Goal: Find specific page/section: Find specific page/section

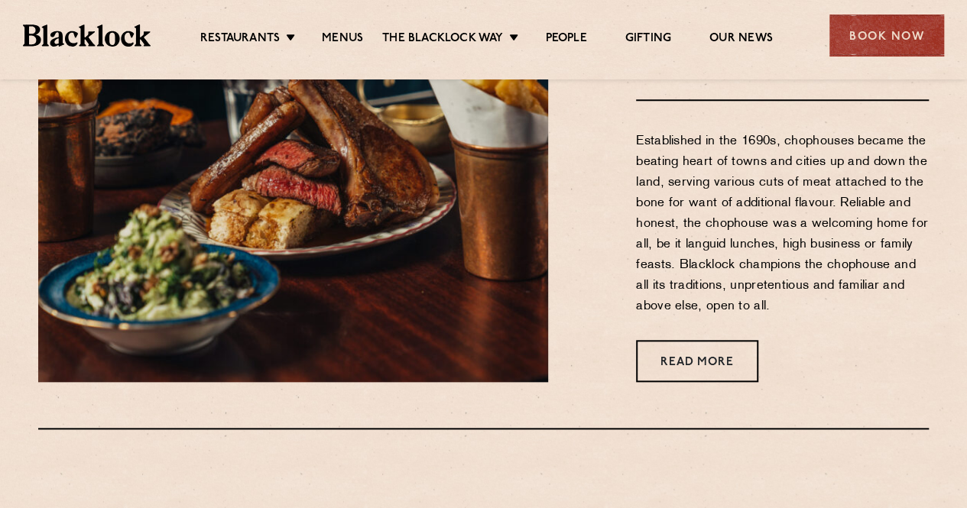
scroll to position [606, 0]
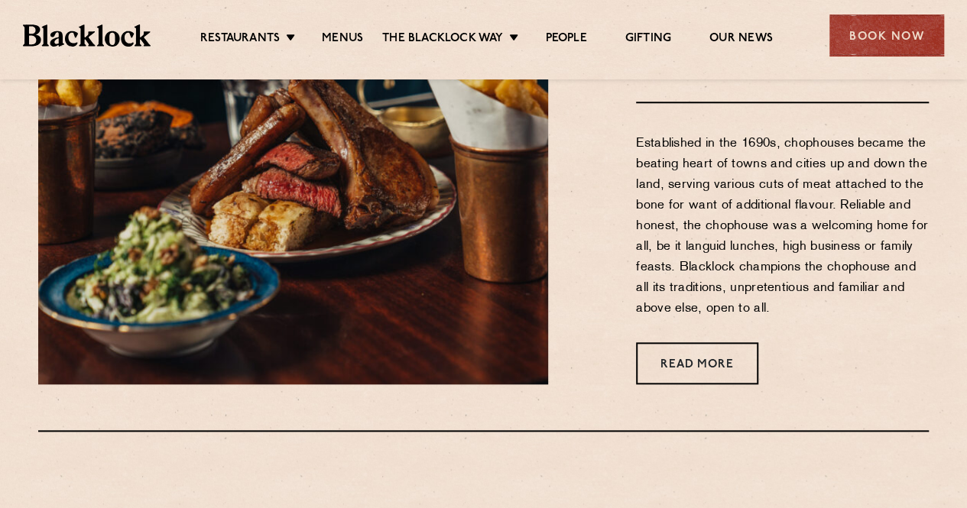
click at [341, 27] on ul "Restaurants Soho City Shoreditch Covent Garden Canary Wharf Manchester Birmingh…" at bounding box center [486, 36] width 671 height 24
click at [341, 41] on link "Menus" at bounding box center [342, 39] width 41 height 17
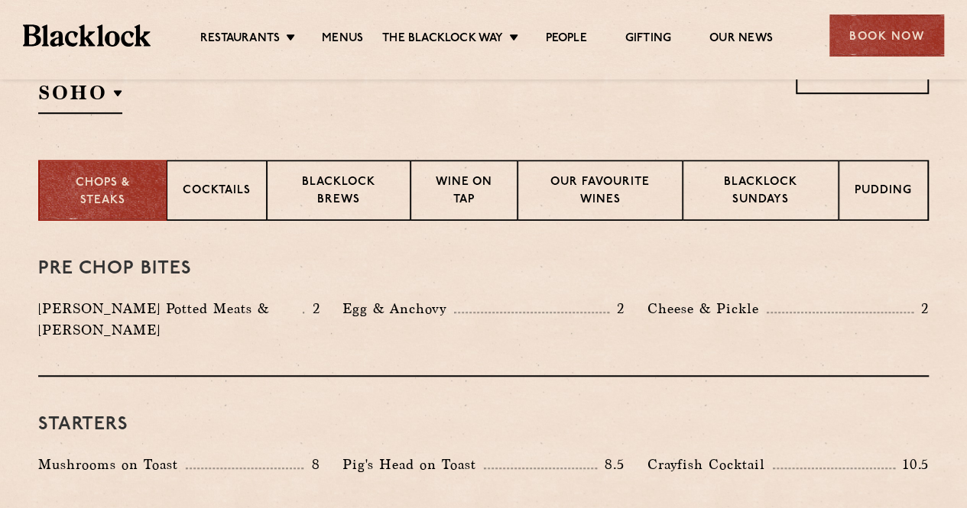
scroll to position [549, 0]
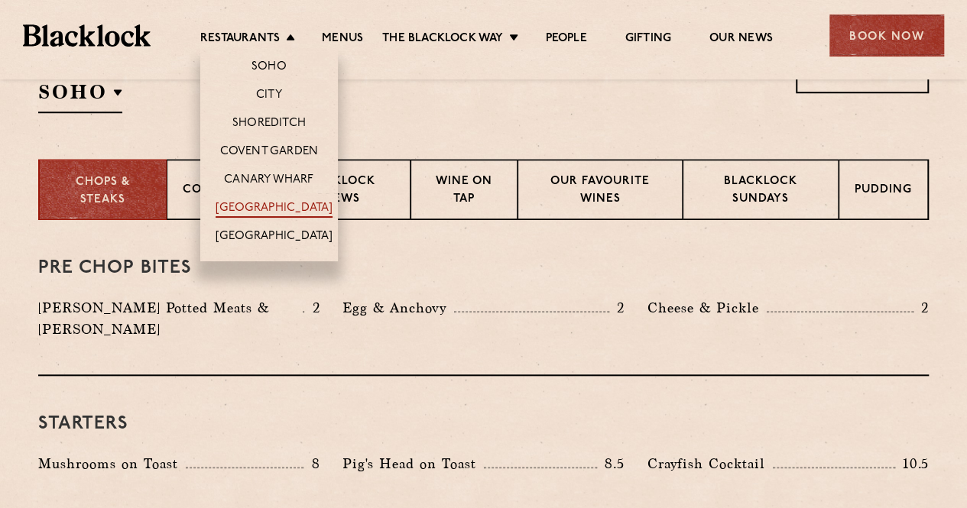
click at [289, 215] on link "[GEOGRAPHIC_DATA]" at bounding box center [274, 209] width 117 height 17
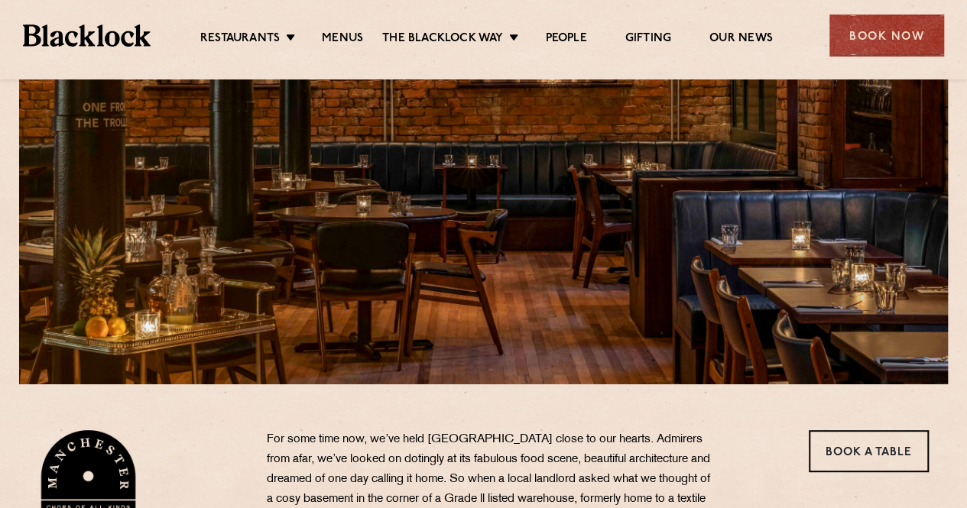
scroll to position [187, 0]
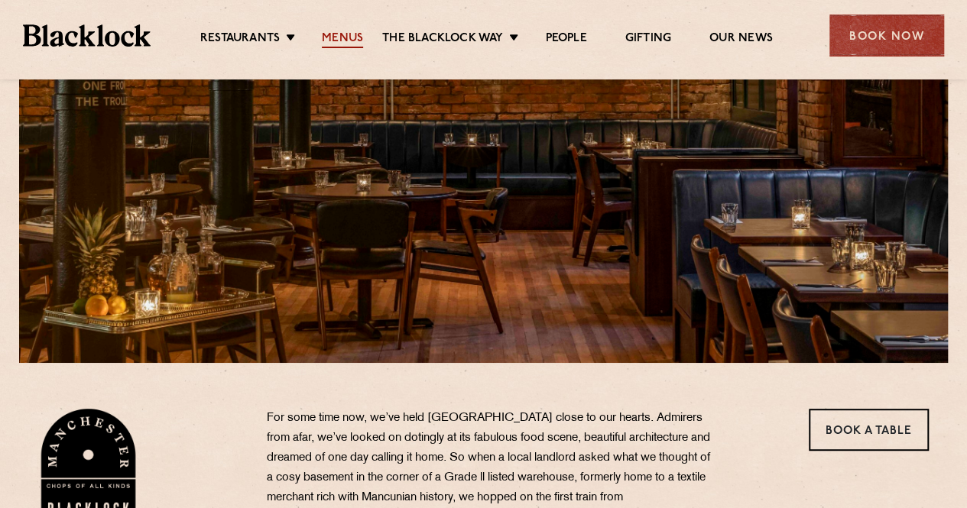
click at [356, 41] on link "Menus" at bounding box center [342, 39] width 41 height 17
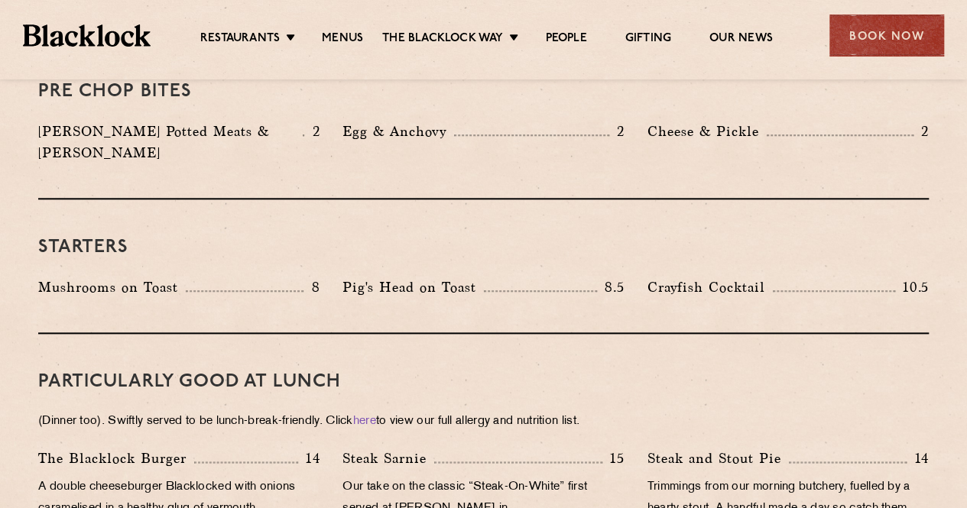
scroll to position [630, 0]
